Goal: Information Seeking & Learning: Learn about a topic

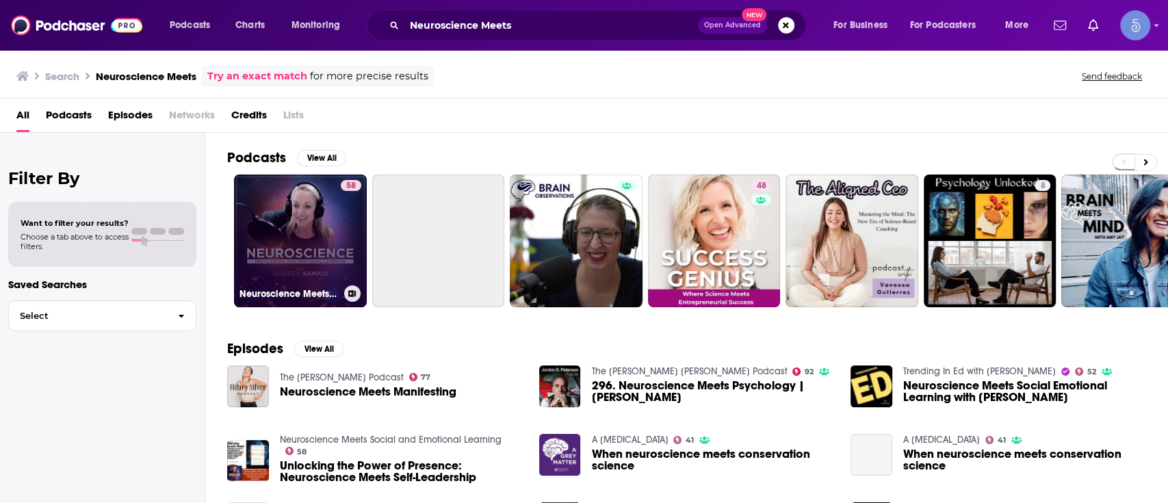
click at [306, 245] on link "58 Neuroscience Meets Social and Emotional Learning" at bounding box center [300, 240] width 133 height 133
